Goal: Information Seeking & Learning: Check status

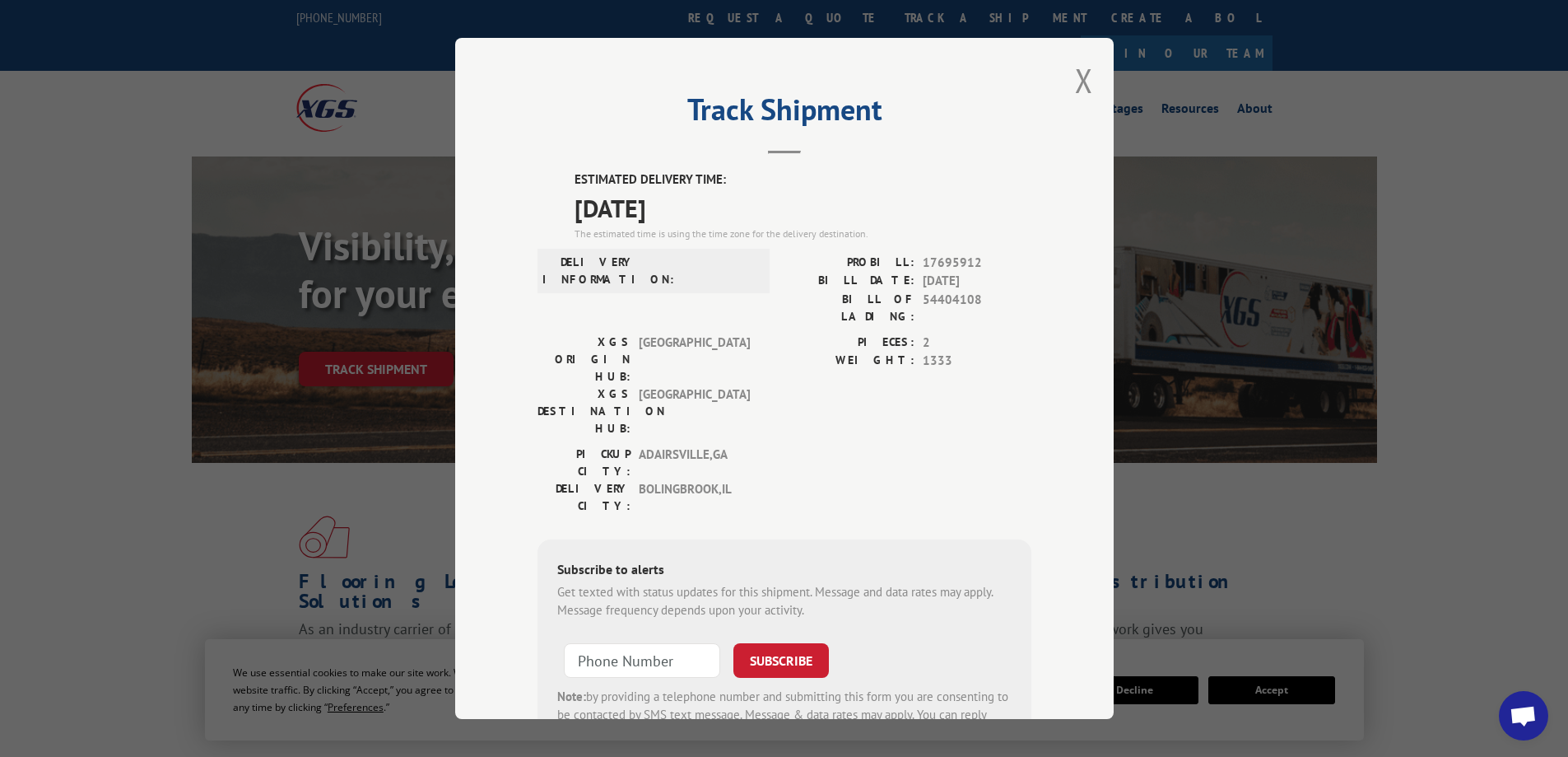
click at [1075, 83] on button "Close modal" at bounding box center [1083, 80] width 18 height 44
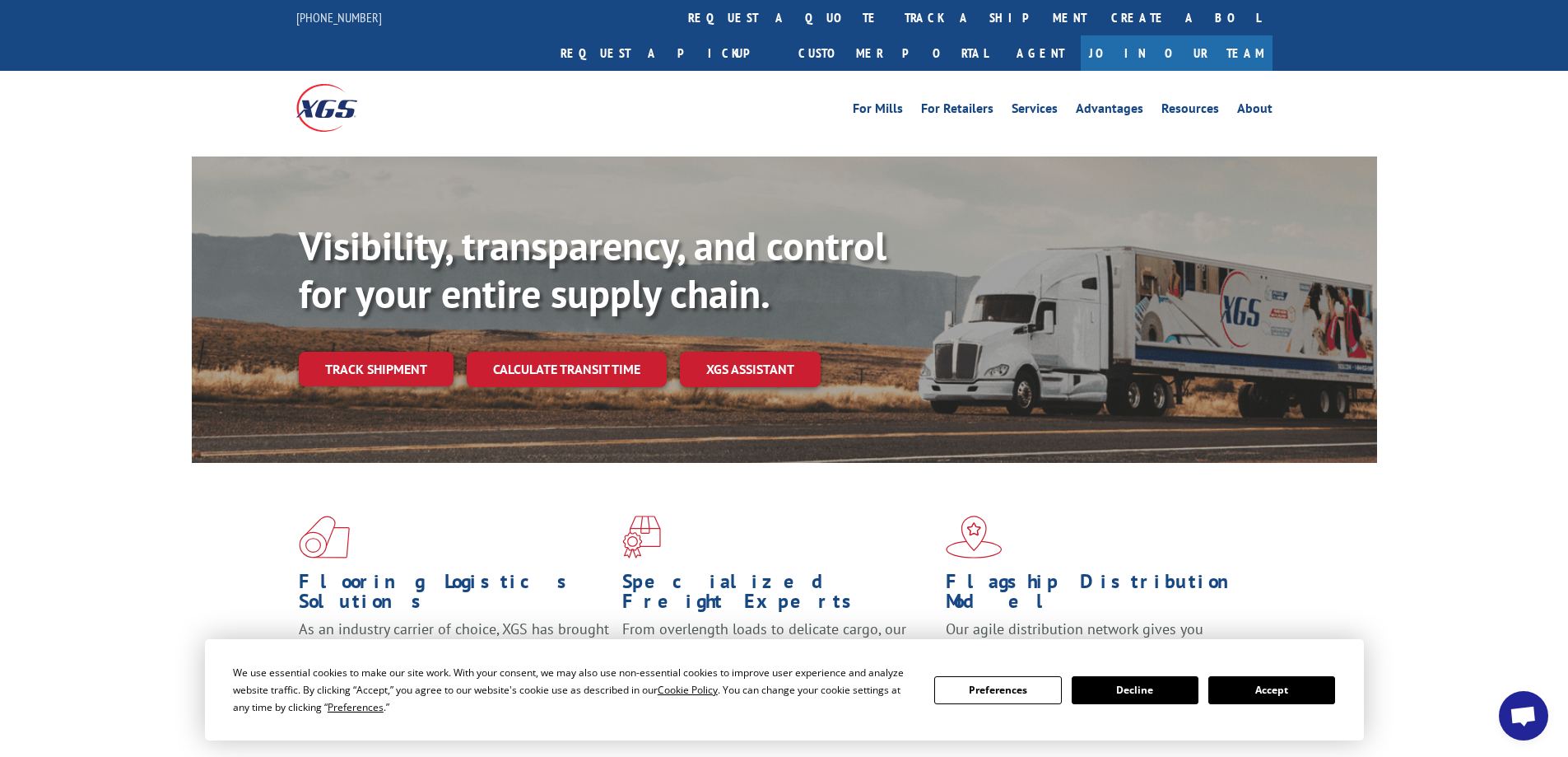
click at [893, 10] on link "track a shipment" at bounding box center [995, 18] width 207 height 36
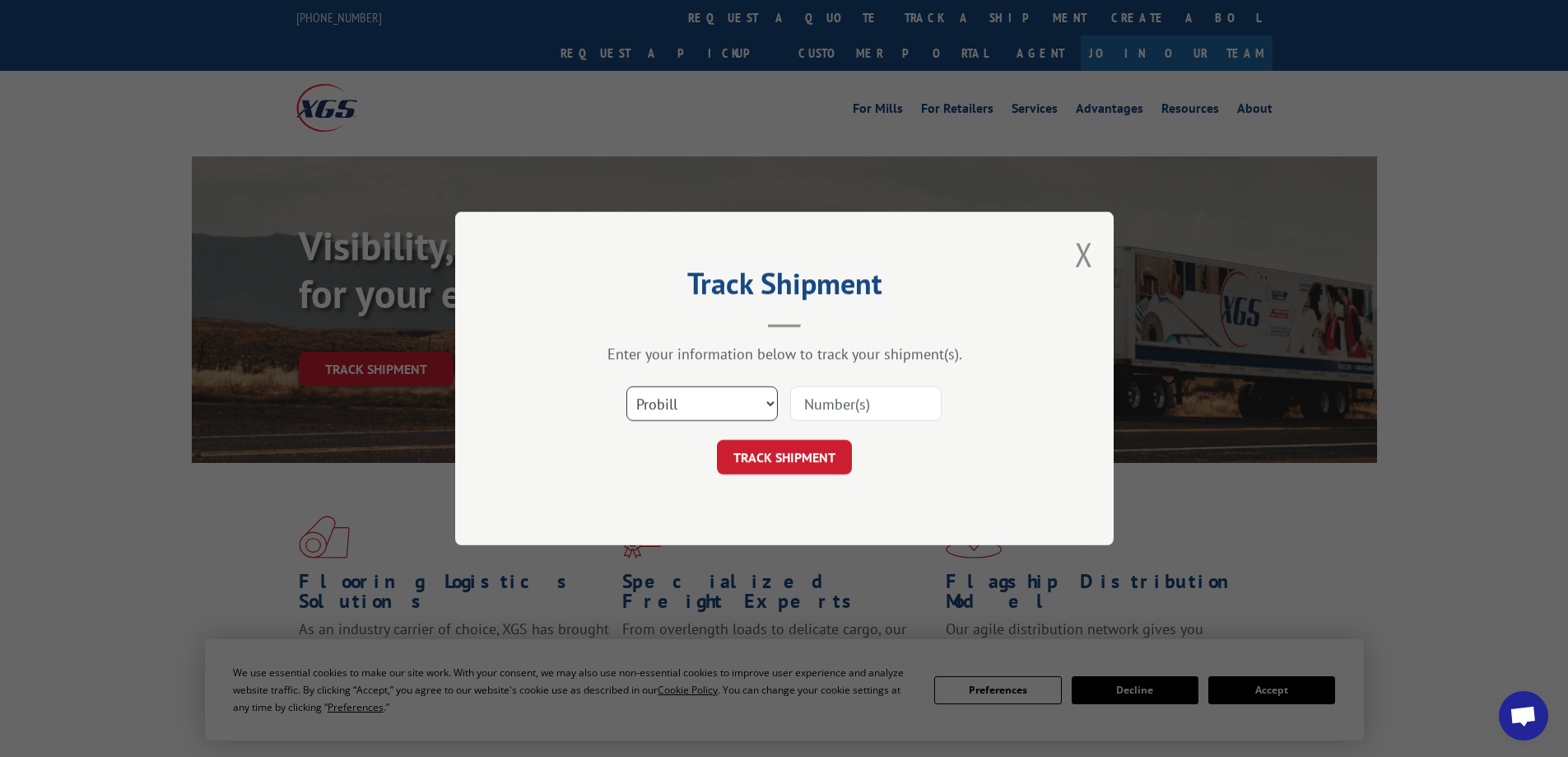
click at [773, 400] on select "Select category... Probill BOL PO" at bounding box center [703, 403] width 152 height 35
select select "bol"
click at [627, 386] on select "Select category... Probill BOL PO" at bounding box center [703, 403] width 152 height 35
click at [880, 407] on input at bounding box center [866, 403] width 152 height 35
type input "3819377"
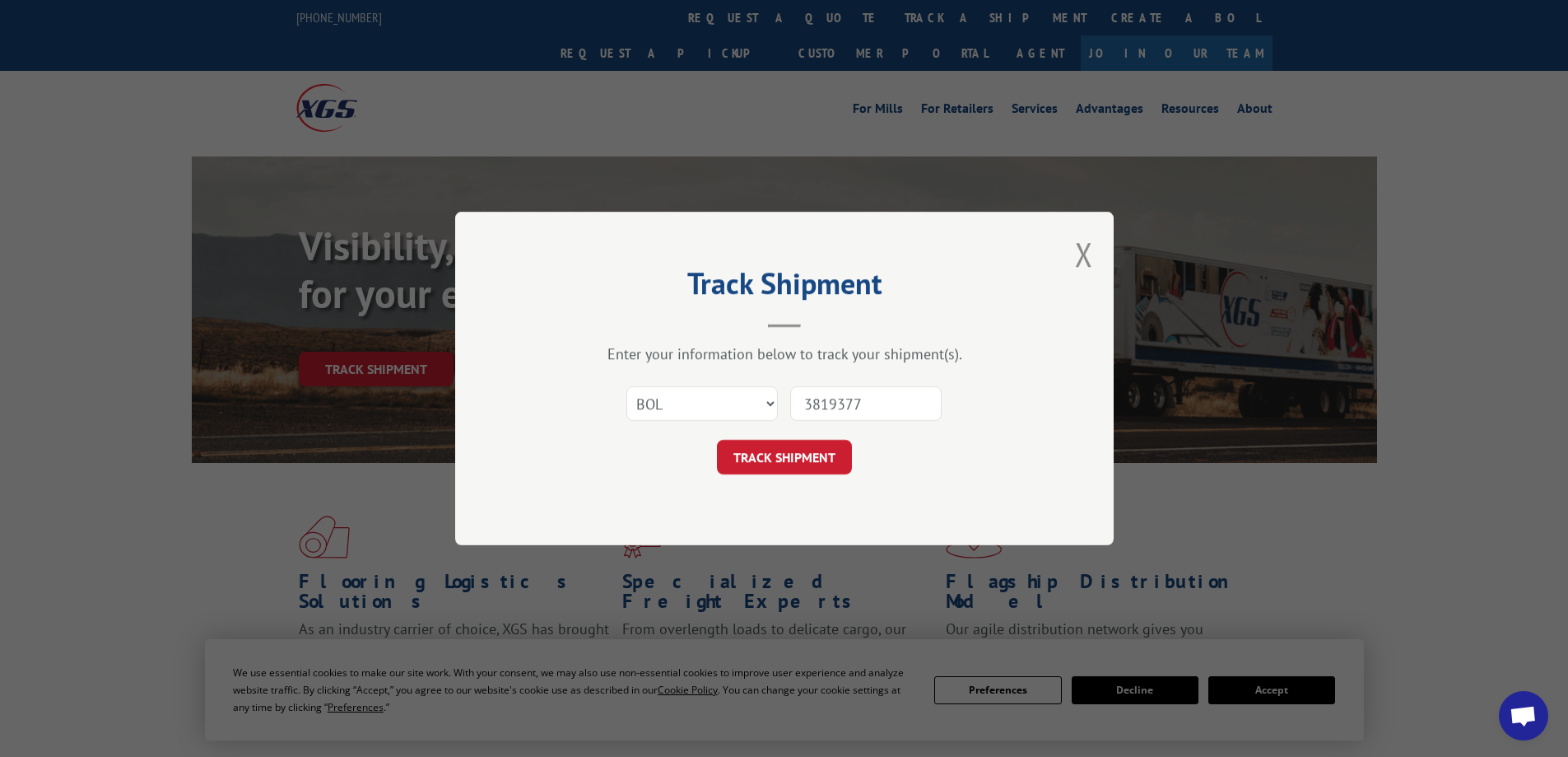
click at [814, 455] on button "TRACK SHIPMENT" at bounding box center [784, 457] width 135 height 35
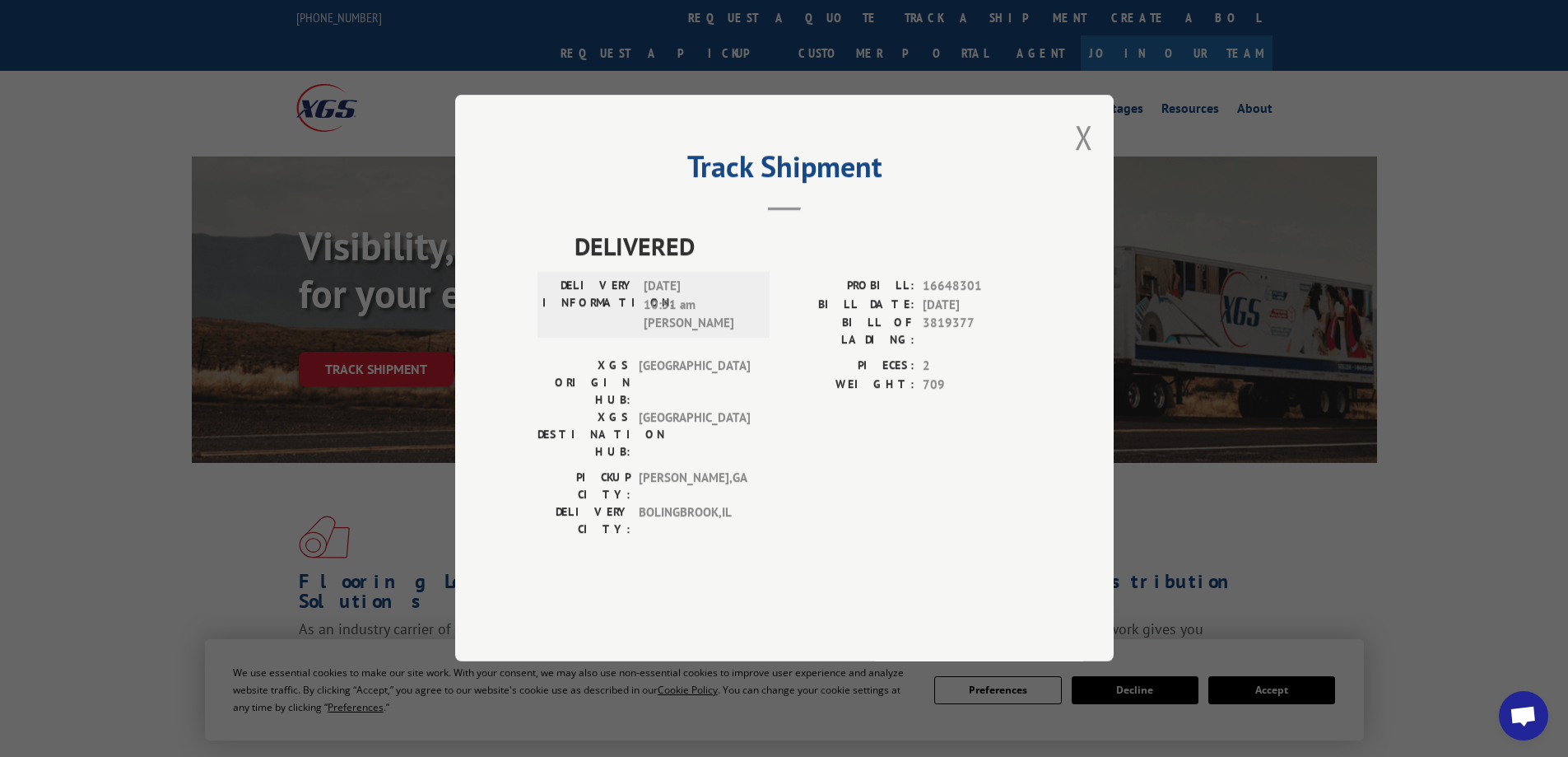
click at [1081, 159] on button "Close modal" at bounding box center [1083, 137] width 18 height 44
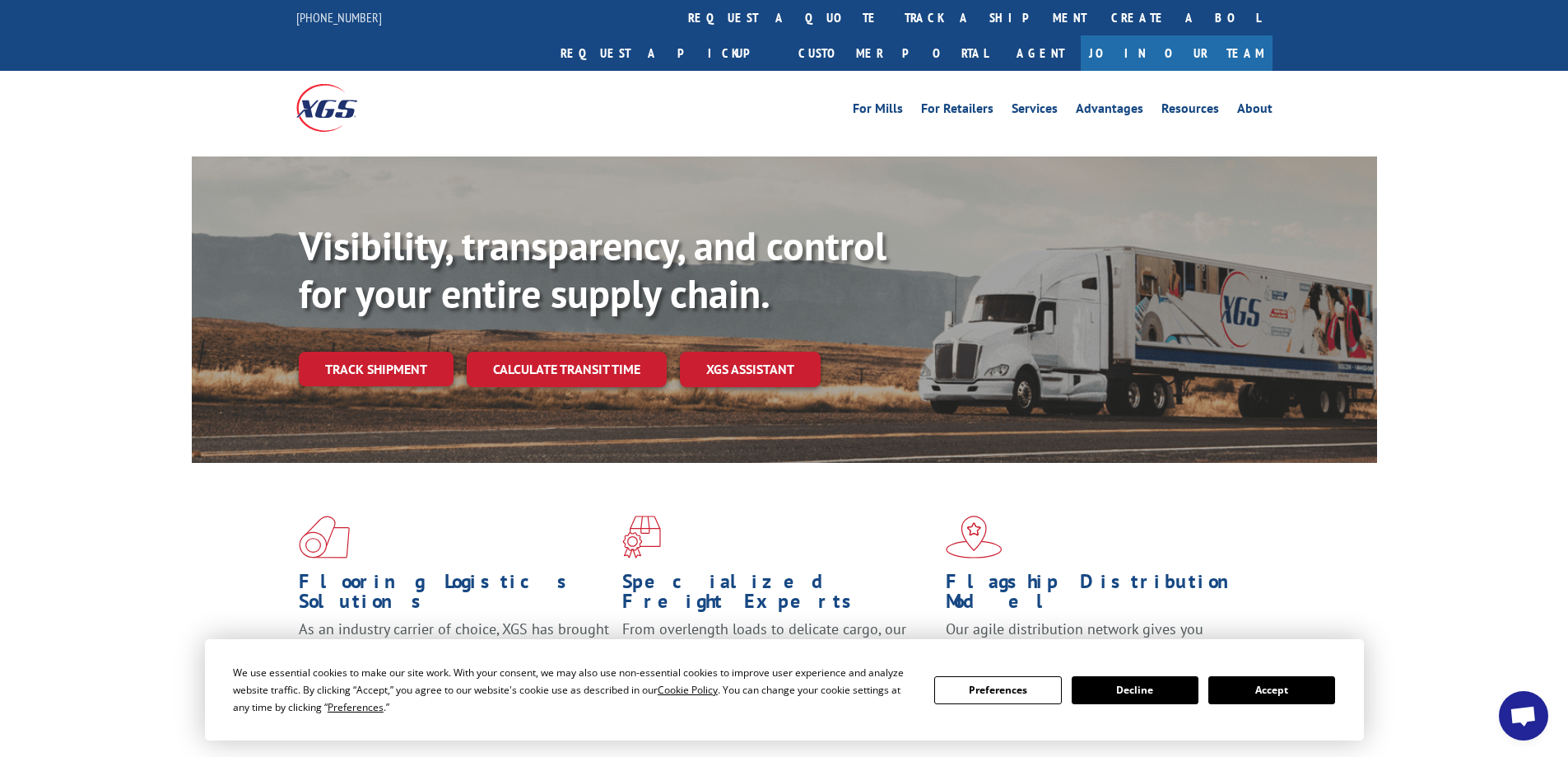
click at [893, 22] on link "track a shipment" at bounding box center [995, 18] width 207 height 36
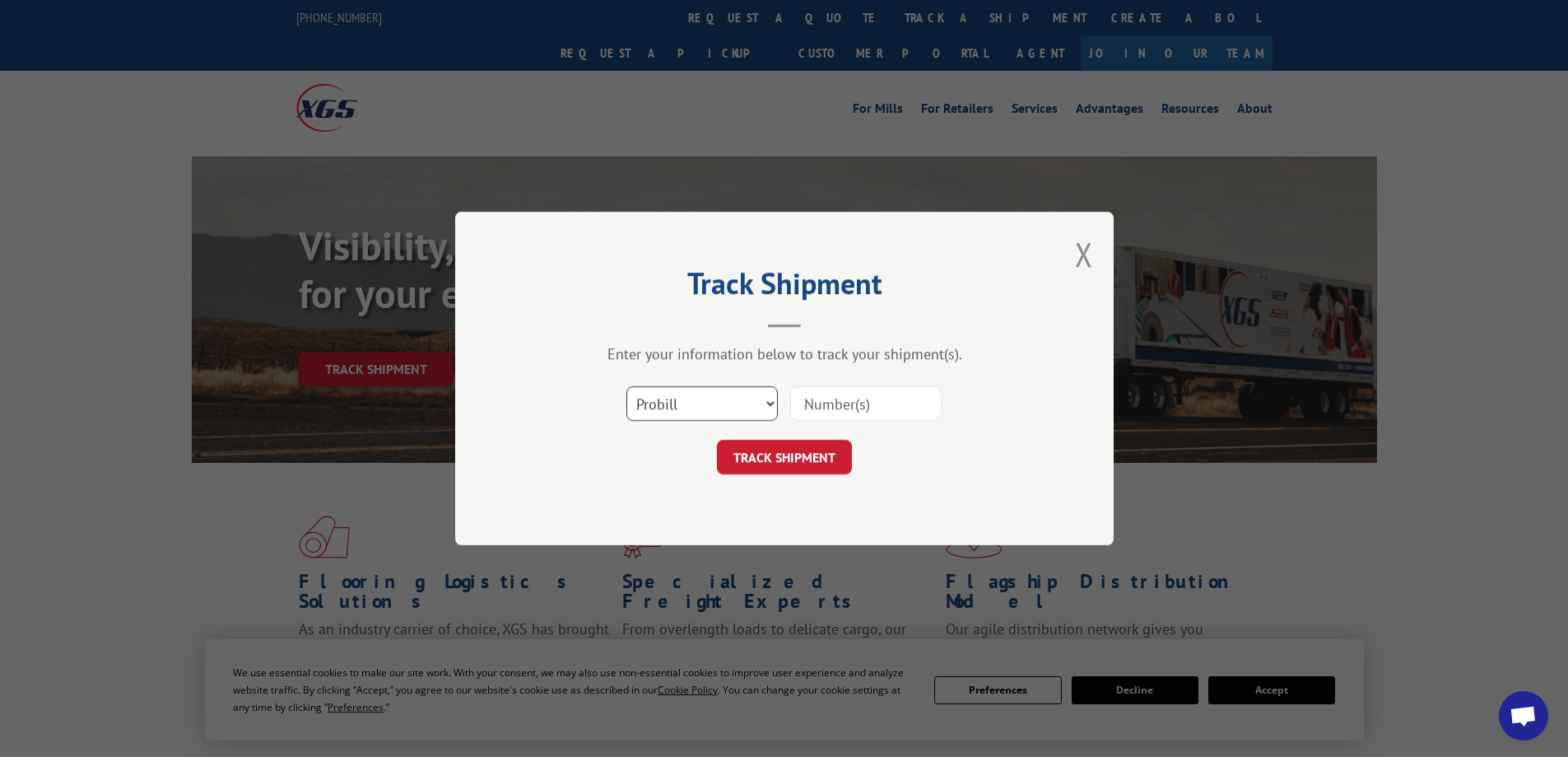
click at [764, 401] on select "Select category... Probill BOL PO" at bounding box center [703, 403] width 152 height 35
select select "bol"
click at [627, 386] on select "Select category... Probill BOL PO" at bounding box center [703, 403] width 152 height 35
click at [911, 402] on input at bounding box center [866, 403] width 152 height 35
type input "54404108"
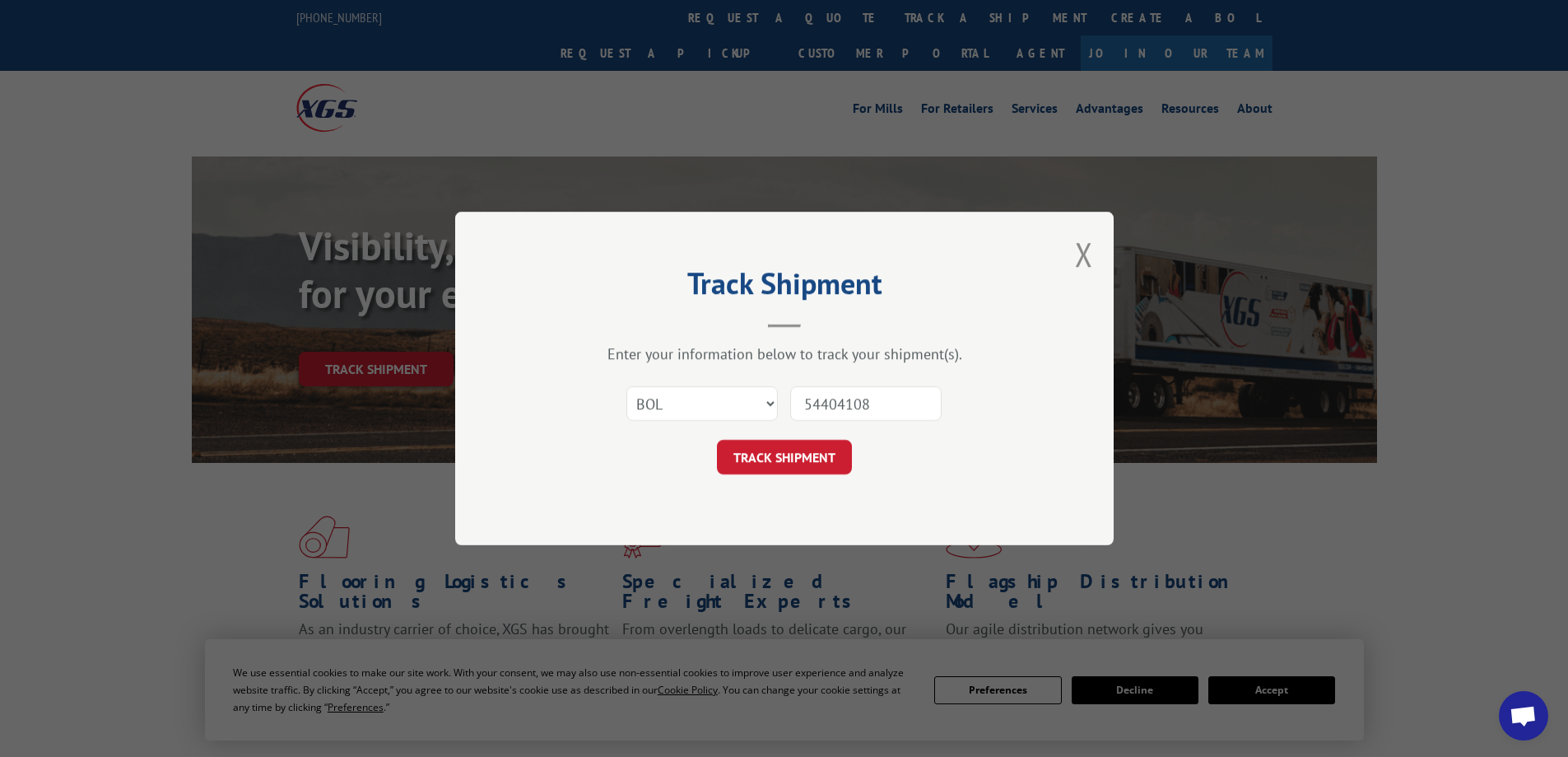
click at [823, 451] on button "TRACK SHIPMENT" at bounding box center [784, 457] width 135 height 35
